Goal: Check status: Check status

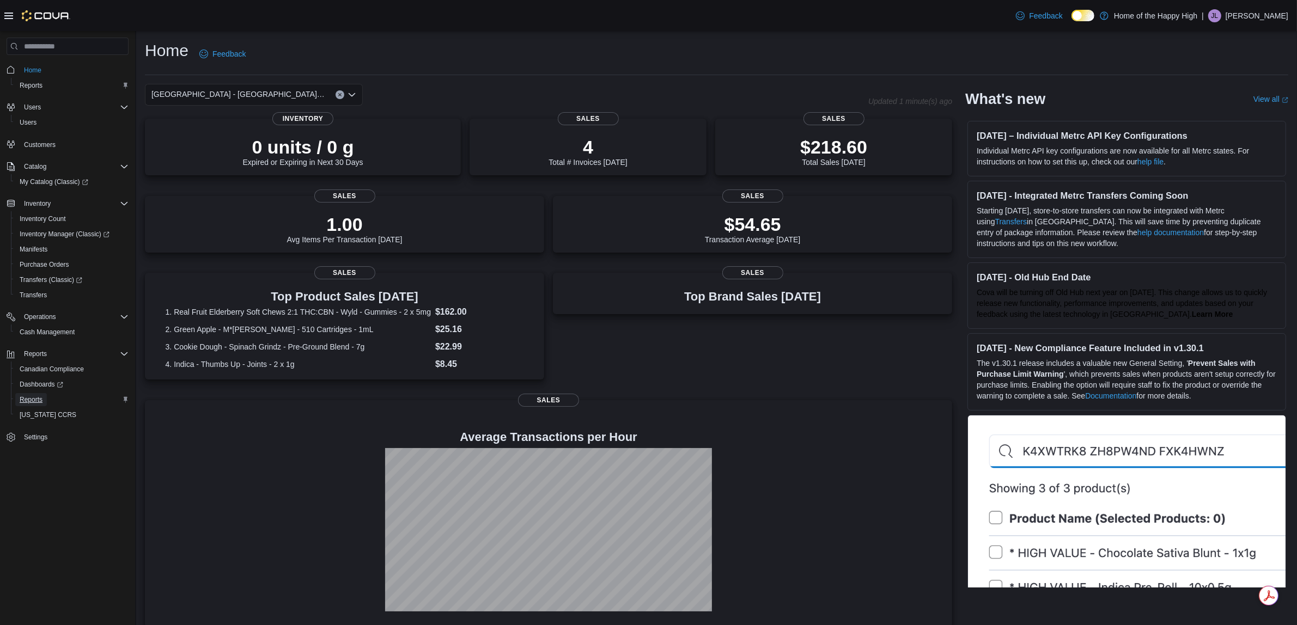
click at [34, 396] on span "Reports" at bounding box center [31, 399] width 23 height 9
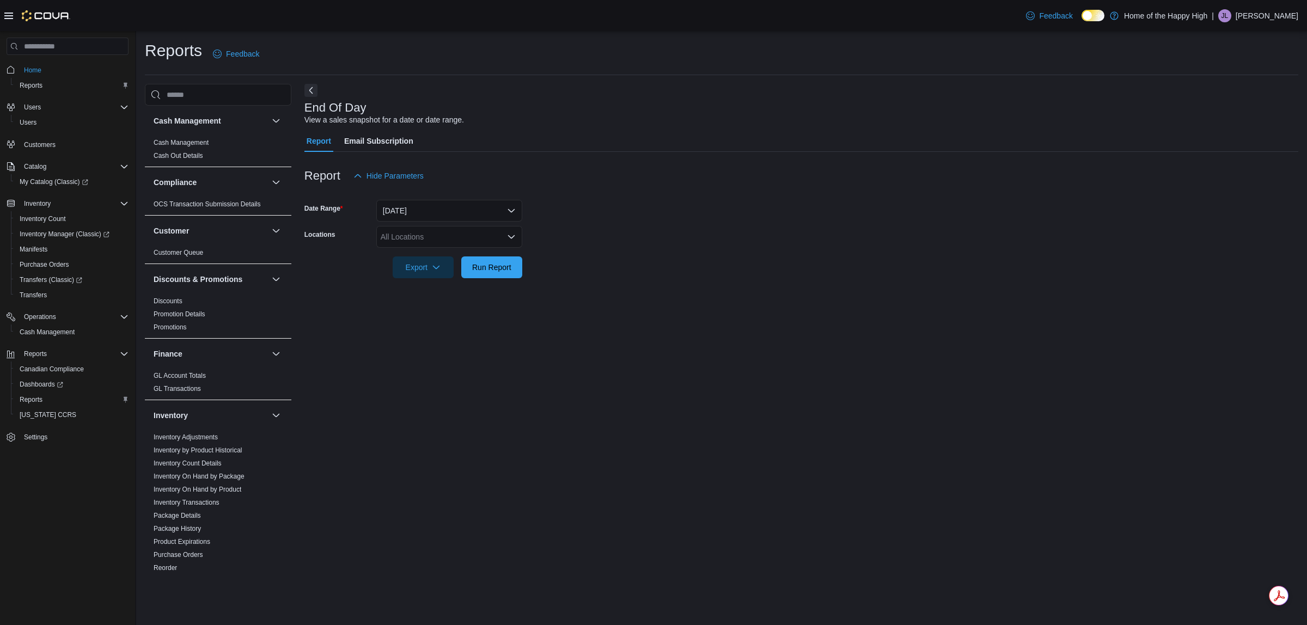
click at [433, 231] on div "All Locations" at bounding box center [449, 237] width 146 height 22
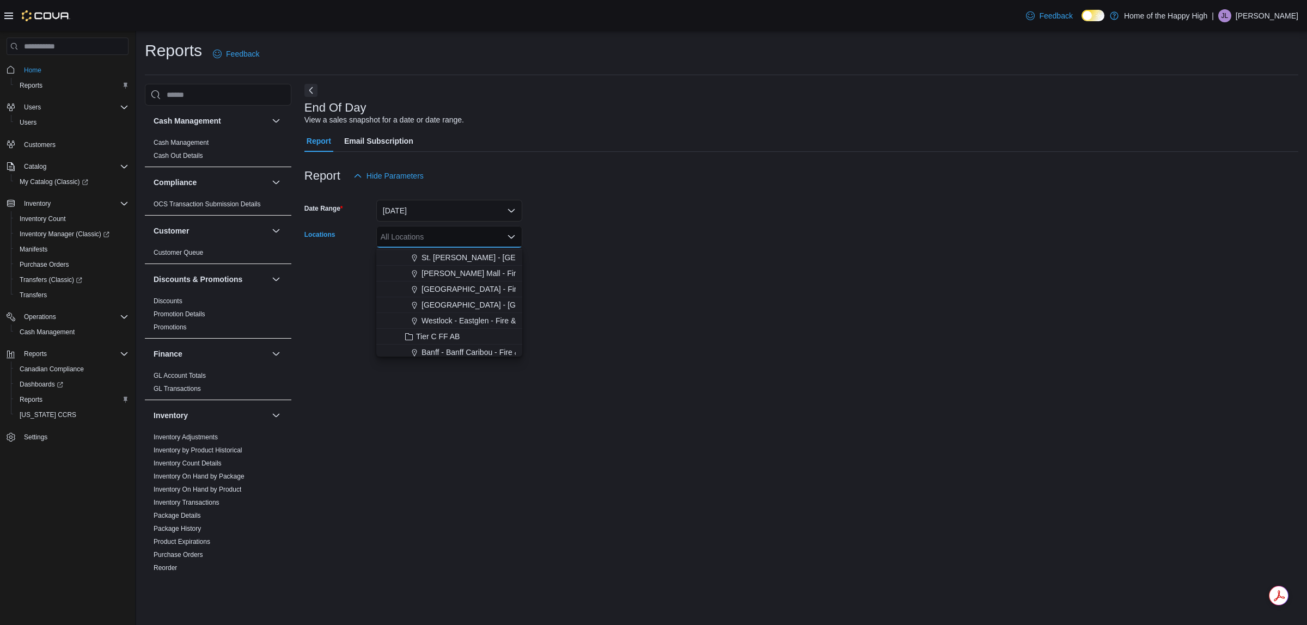
scroll to position [476, 0]
click at [477, 295] on span "[GEOGRAPHIC_DATA] - [GEOGRAPHIC_DATA] - Fire & Flower" at bounding box center [530, 300] width 218 height 11
click at [549, 274] on form "Date Range [DATE] Locations [GEOGRAPHIC_DATA] - [GEOGRAPHIC_DATA] - Fire & Flow…" at bounding box center [801, 232] width 994 height 91
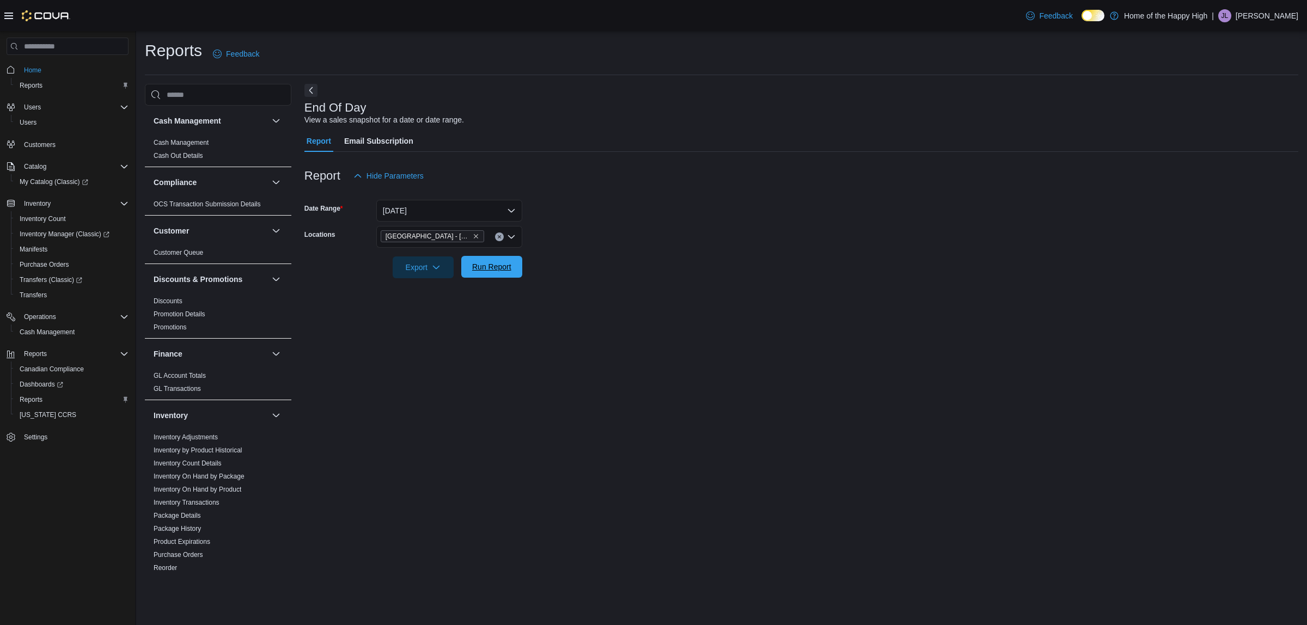
click at [493, 267] on span "Run Report" at bounding box center [491, 266] width 39 height 11
